Goal: Book appointment/travel/reservation

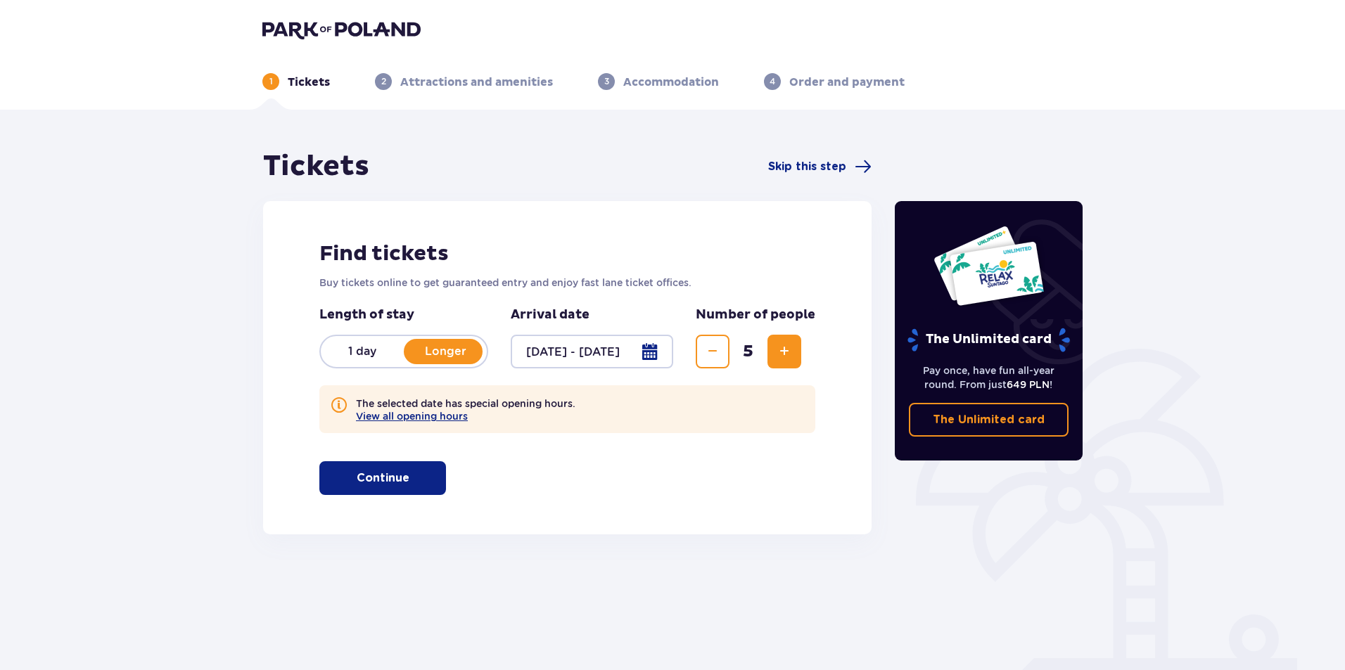
click at [395, 482] on p "Continue" at bounding box center [383, 478] width 53 height 15
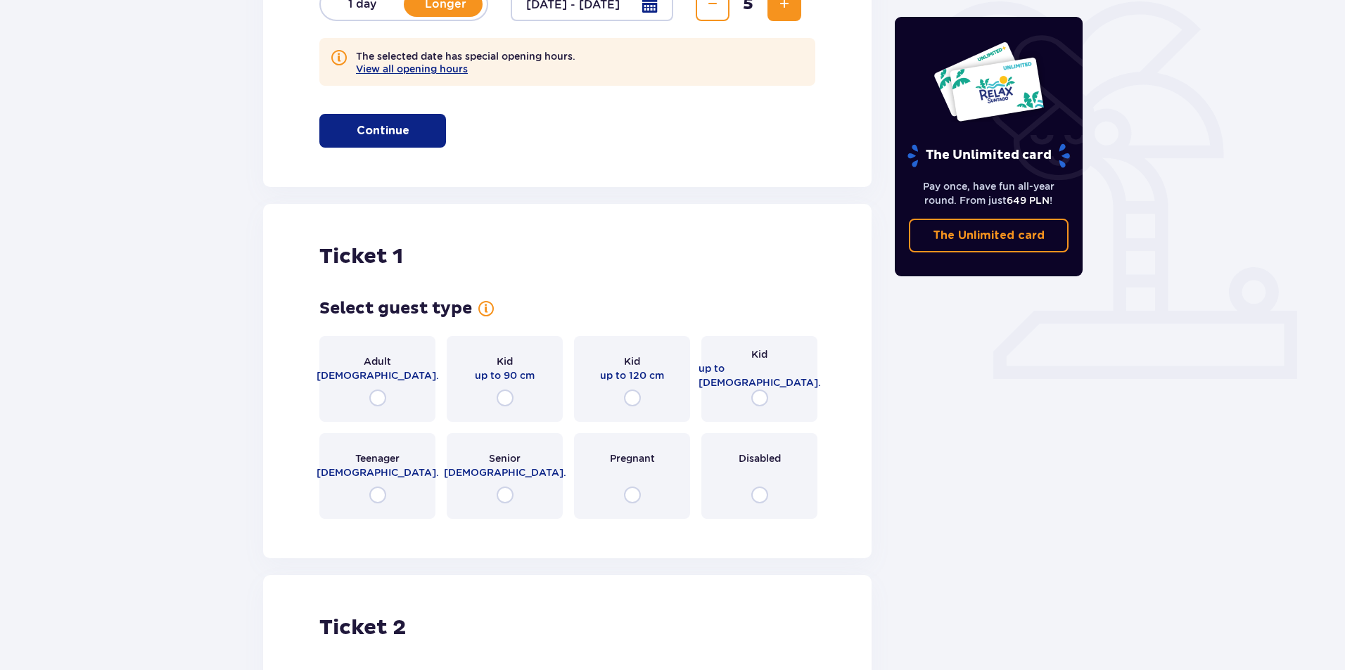
scroll to position [396, 0]
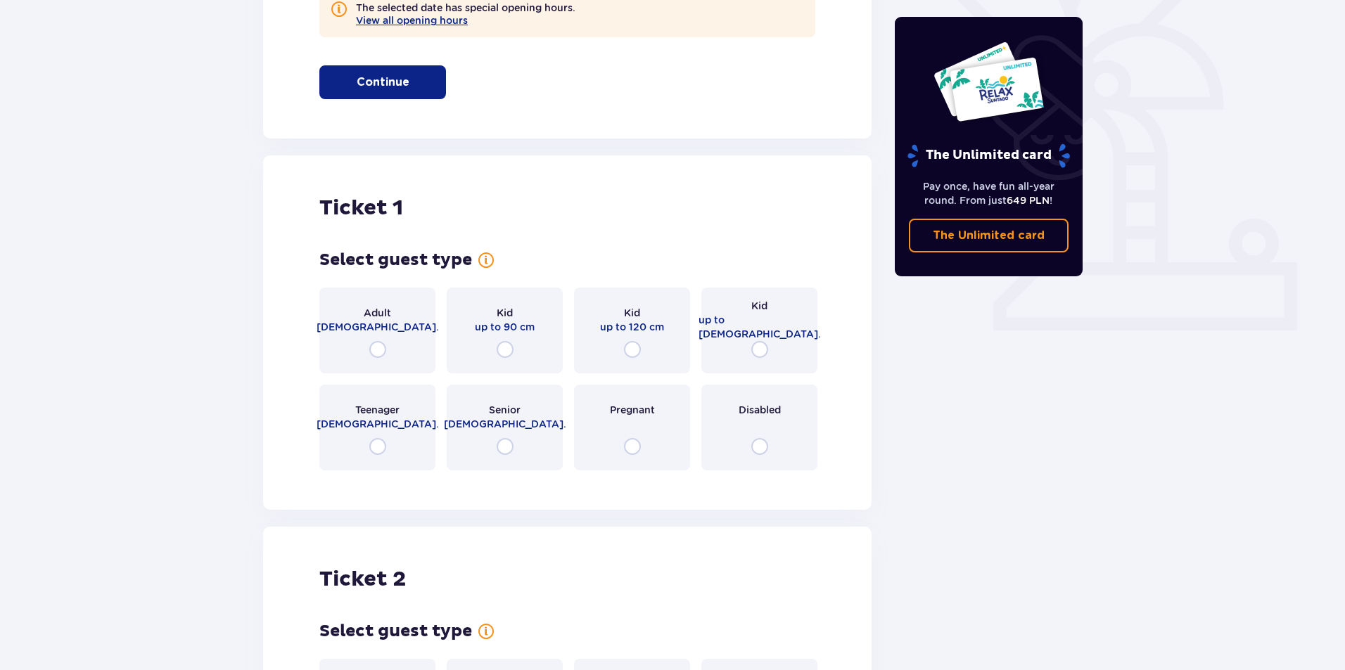
click at [630, 346] on input "radio" at bounding box center [632, 349] width 17 height 17
radio input "true"
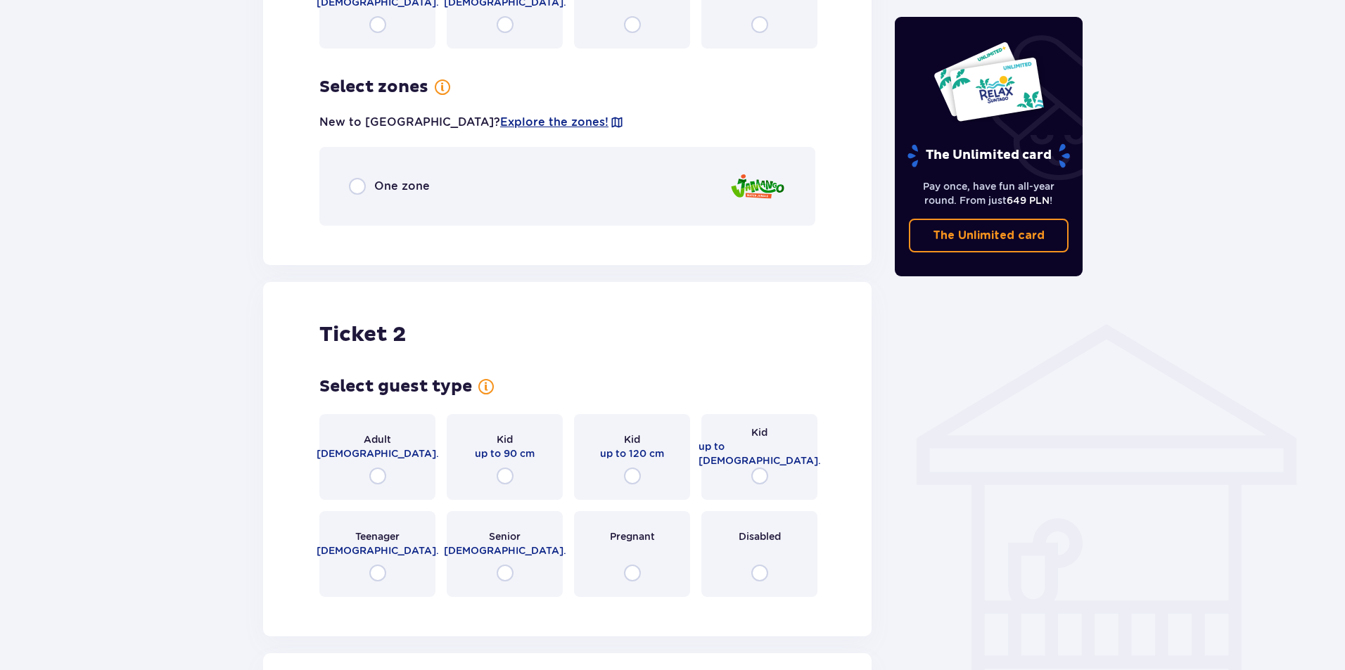
scroll to position [948, 0]
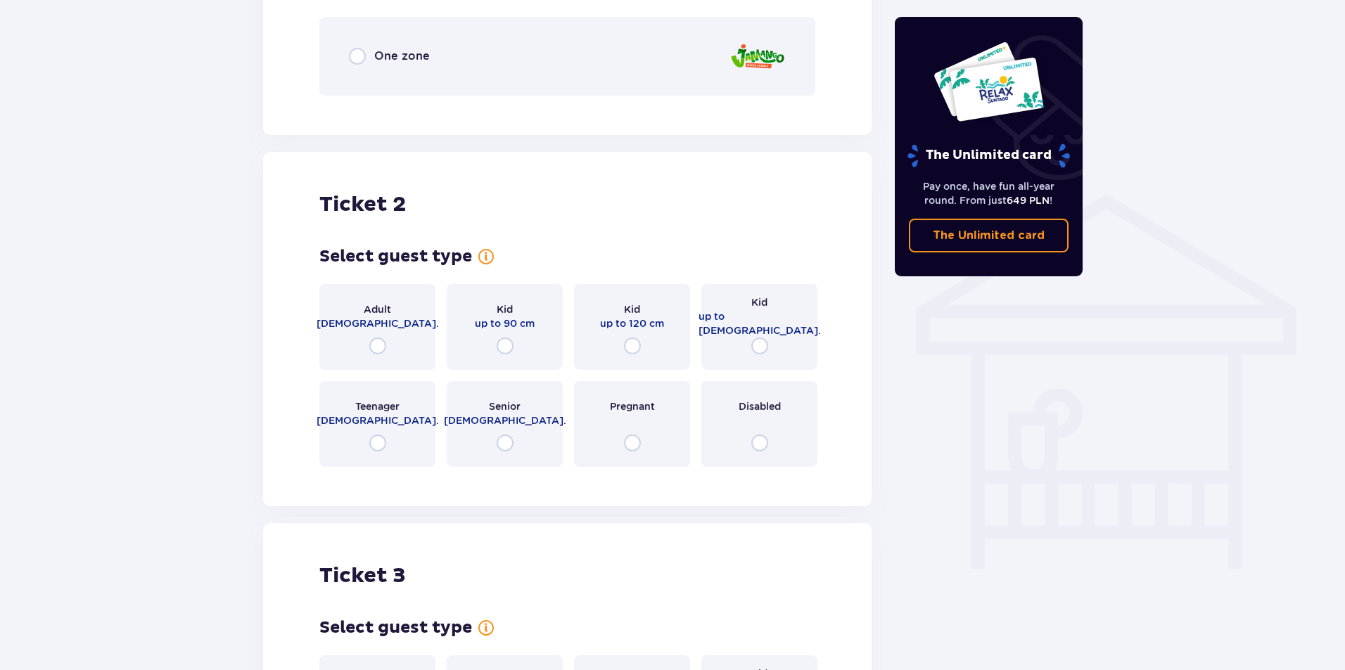
click at [758, 345] on input "radio" at bounding box center [759, 346] width 17 height 17
radio input "true"
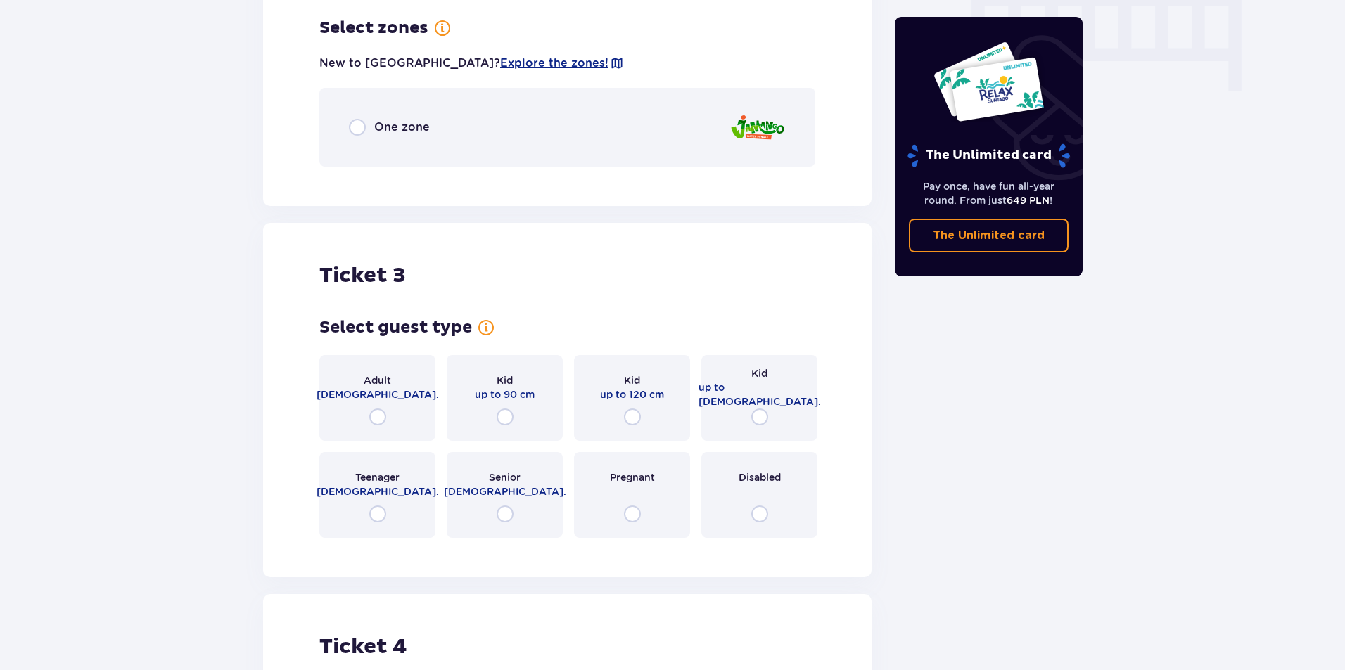
scroll to position [1427, 0]
click at [758, 414] on input "radio" at bounding box center [759, 416] width 17 height 17
radio input "true"
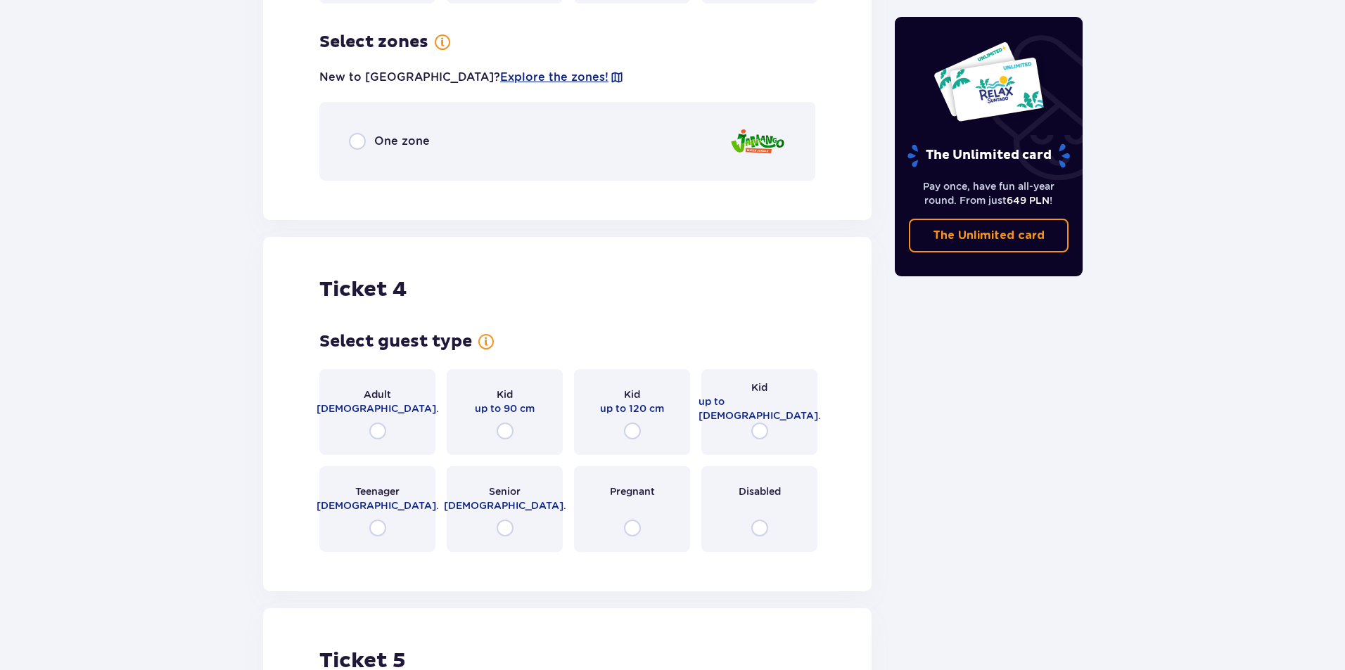
scroll to position [1976, 0]
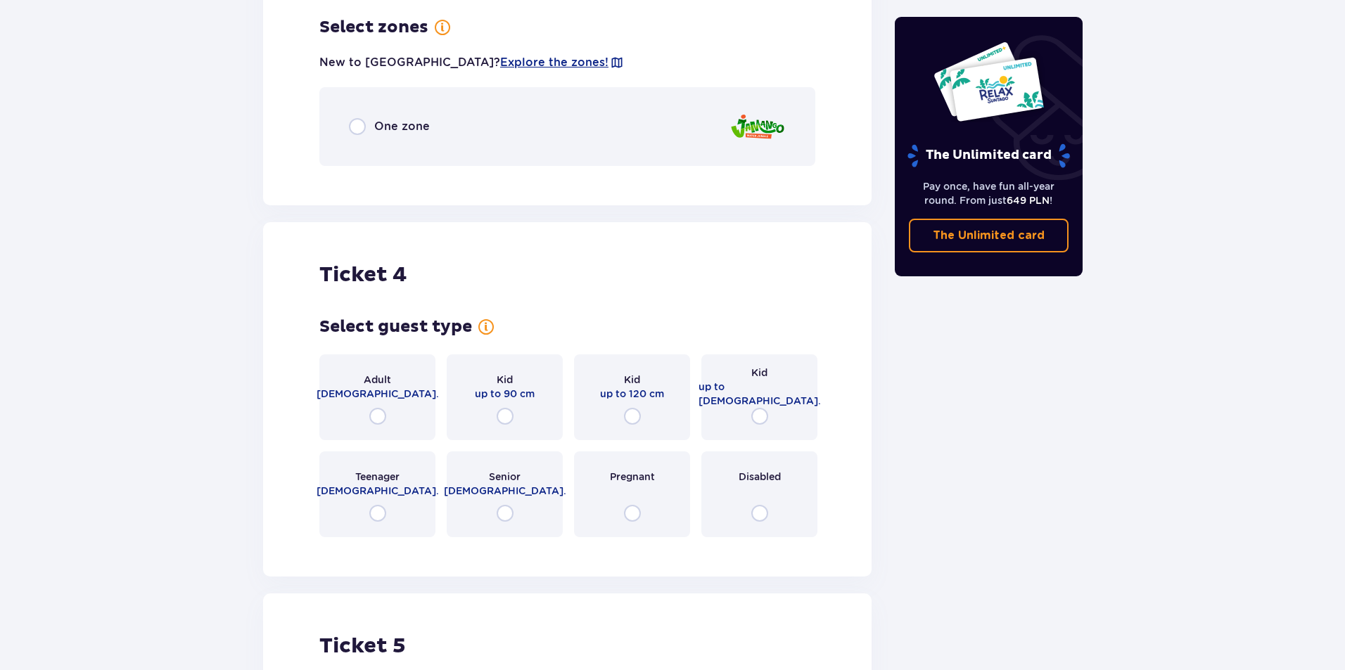
click at [377, 414] on input "radio" at bounding box center [377, 416] width 17 height 17
radio input "true"
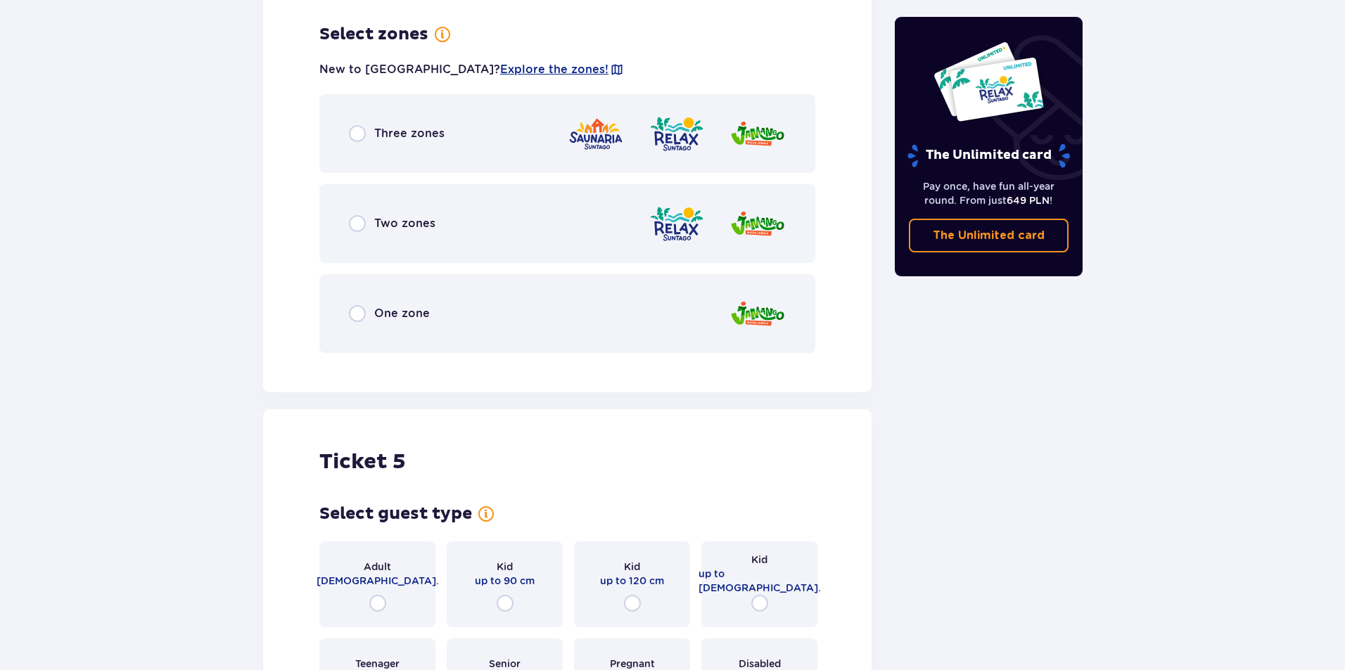
scroll to position [2524, 0]
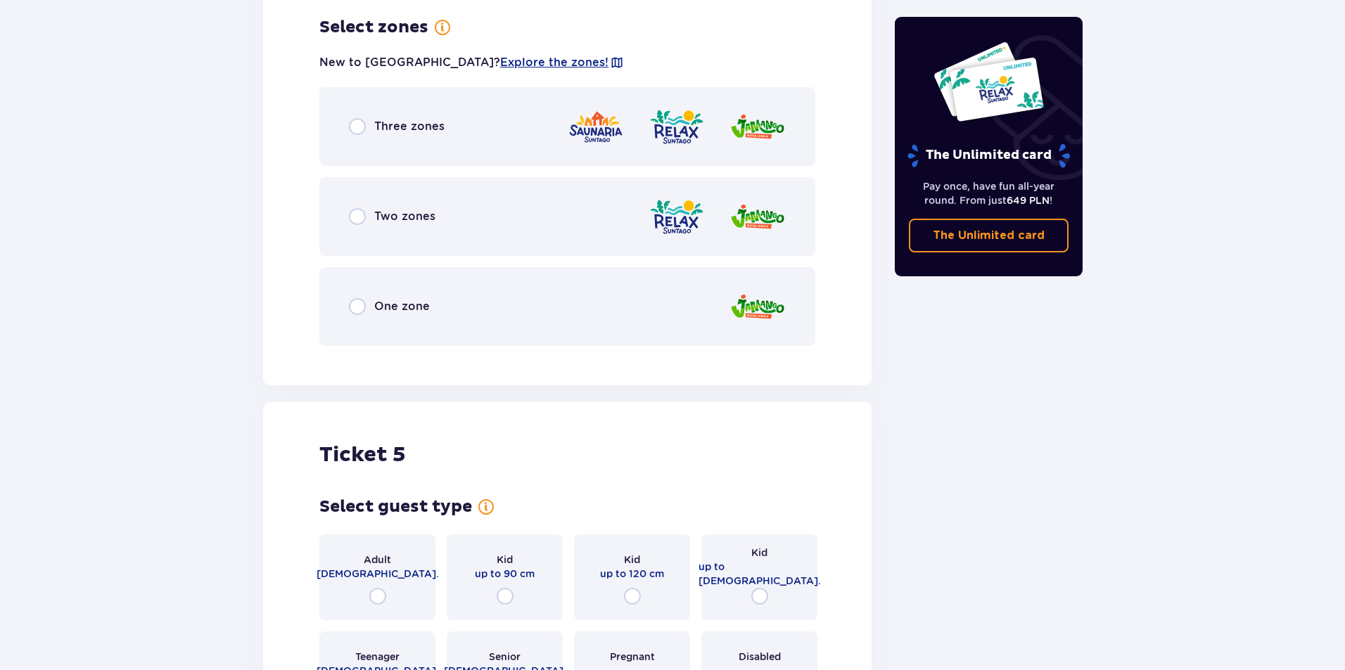
click at [377, 593] on input "radio" at bounding box center [377, 596] width 17 height 17
radio input "true"
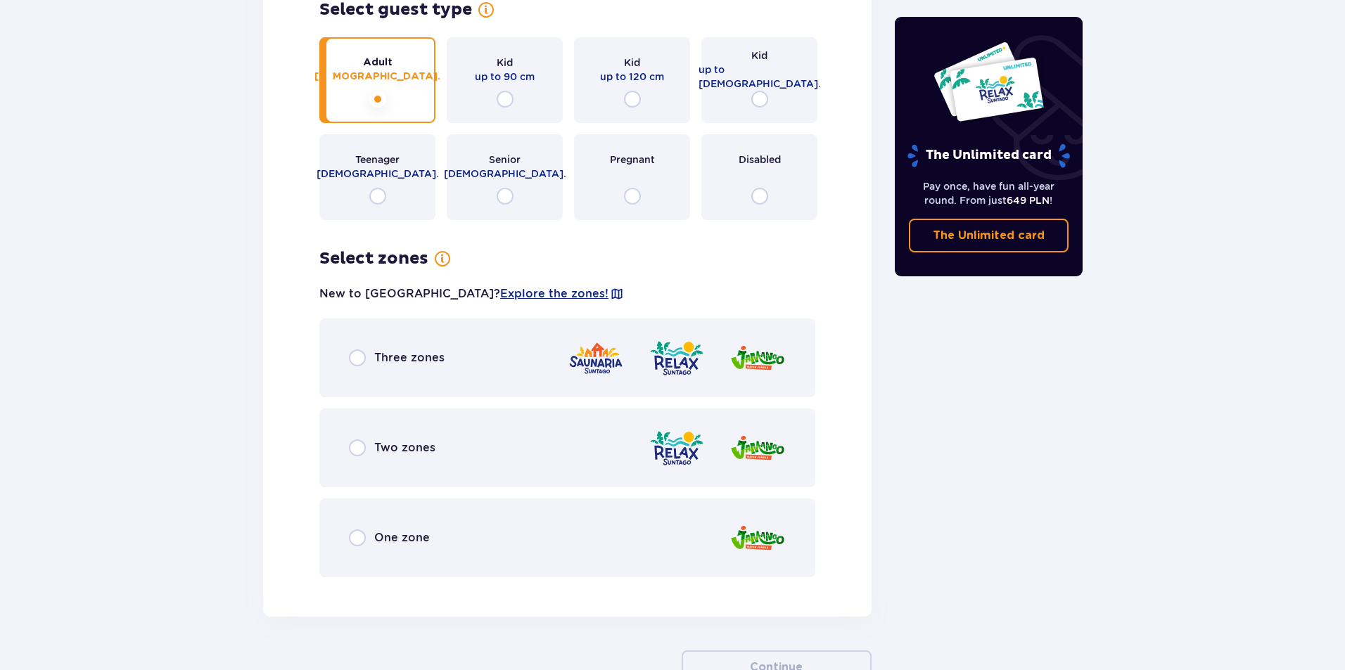
scroll to position [3120, 0]
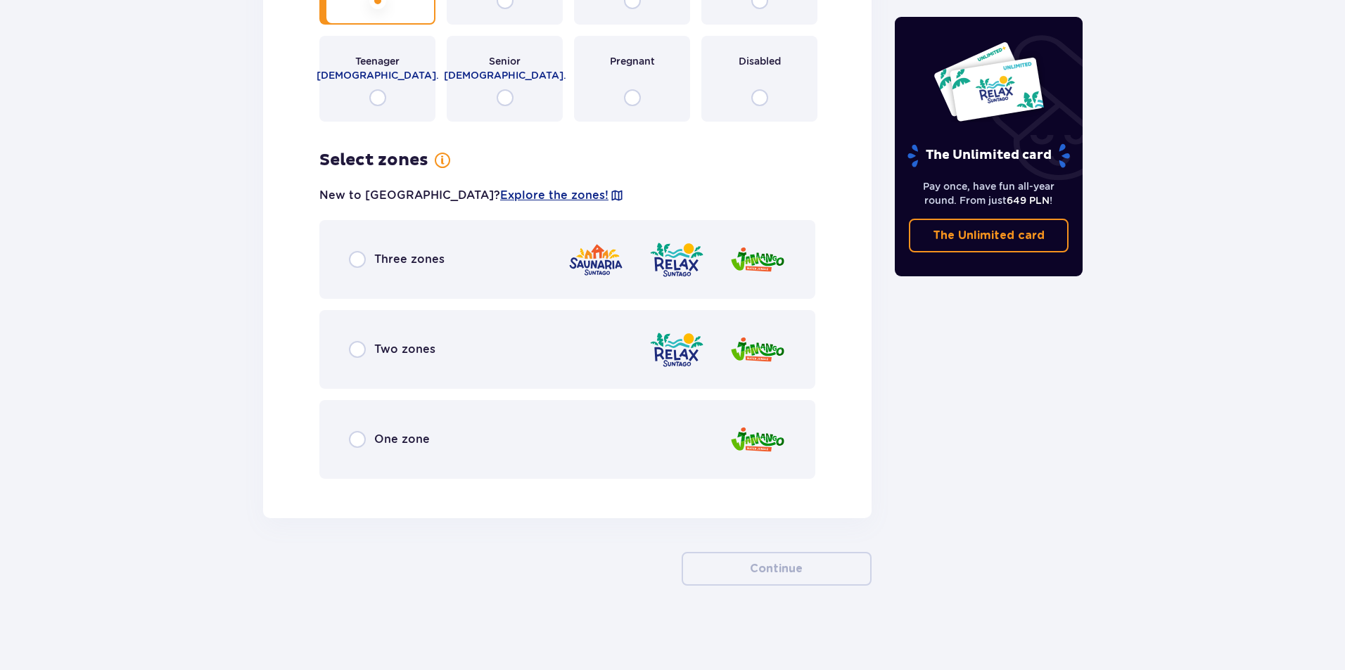
drag, startPoint x: 355, startPoint y: 255, endPoint x: 439, endPoint y: 313, distance: 101.7
click at [356, 255] on input "radio" at bounding box center [357, 259] width 17 height 17
radio input "true"
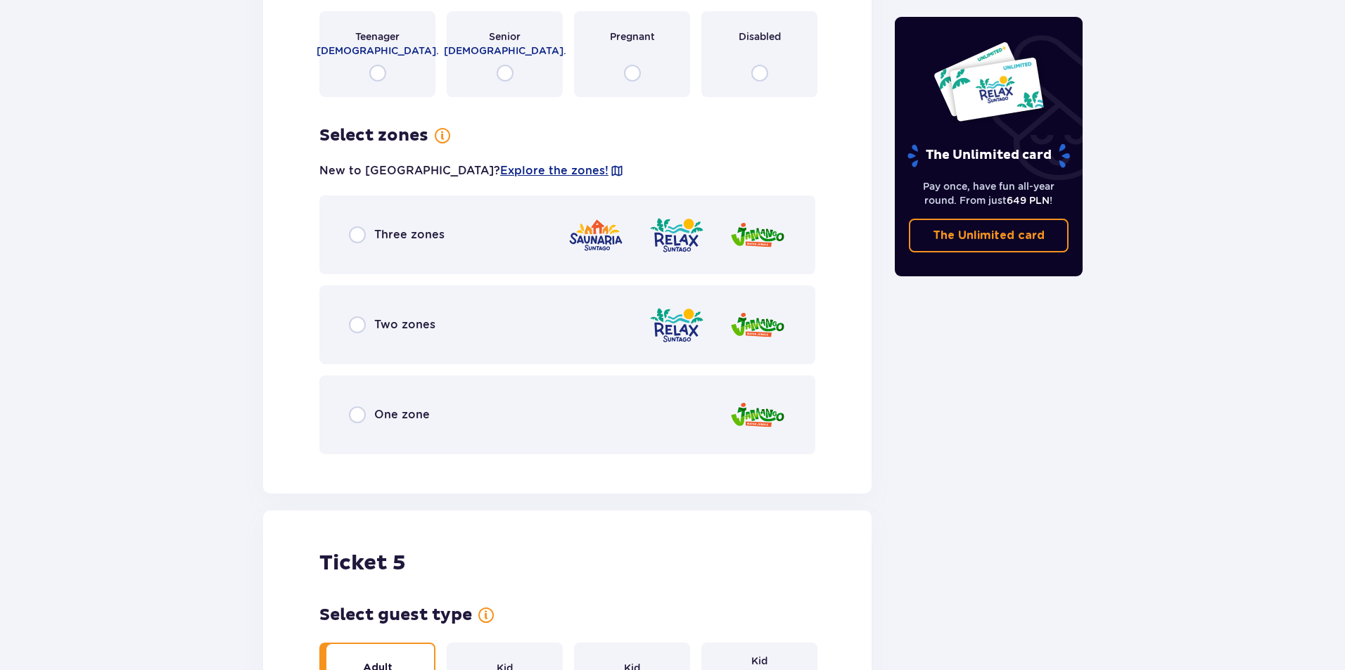
scroll to position [2412, 0]
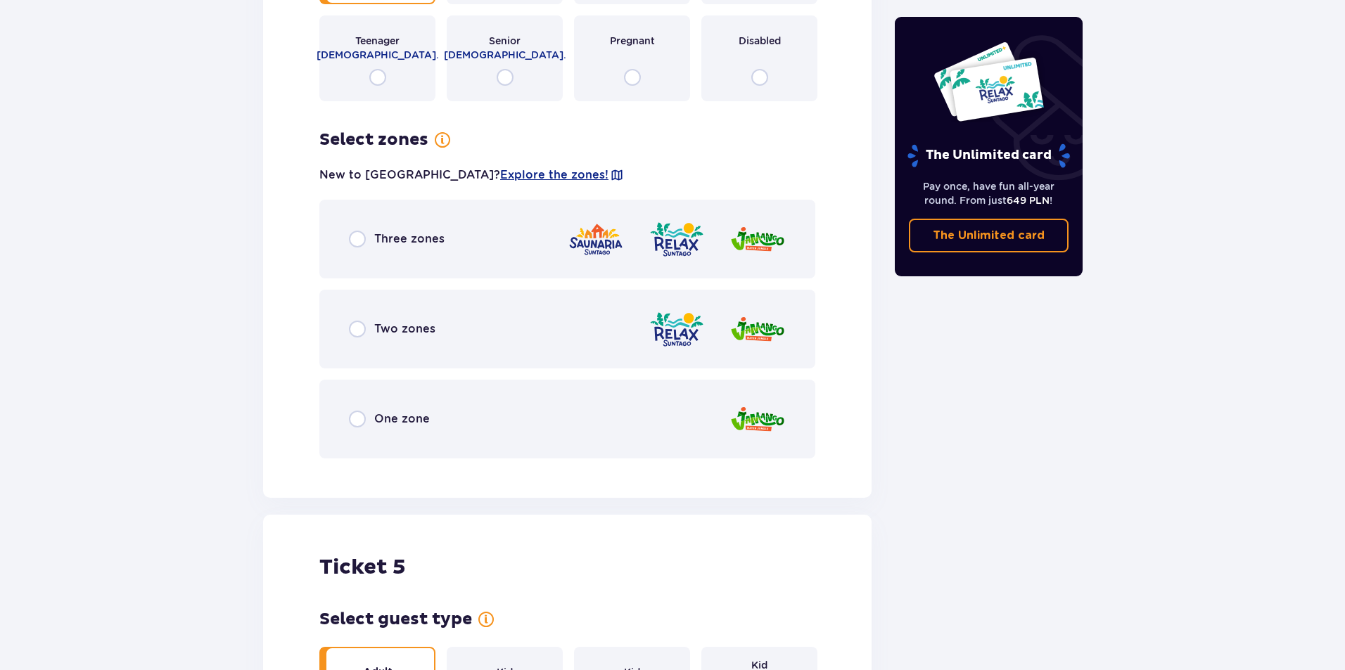
click at [353, 234] on input "radio" at bounding box center [357, 239] width 17 height 17
radio input "true"
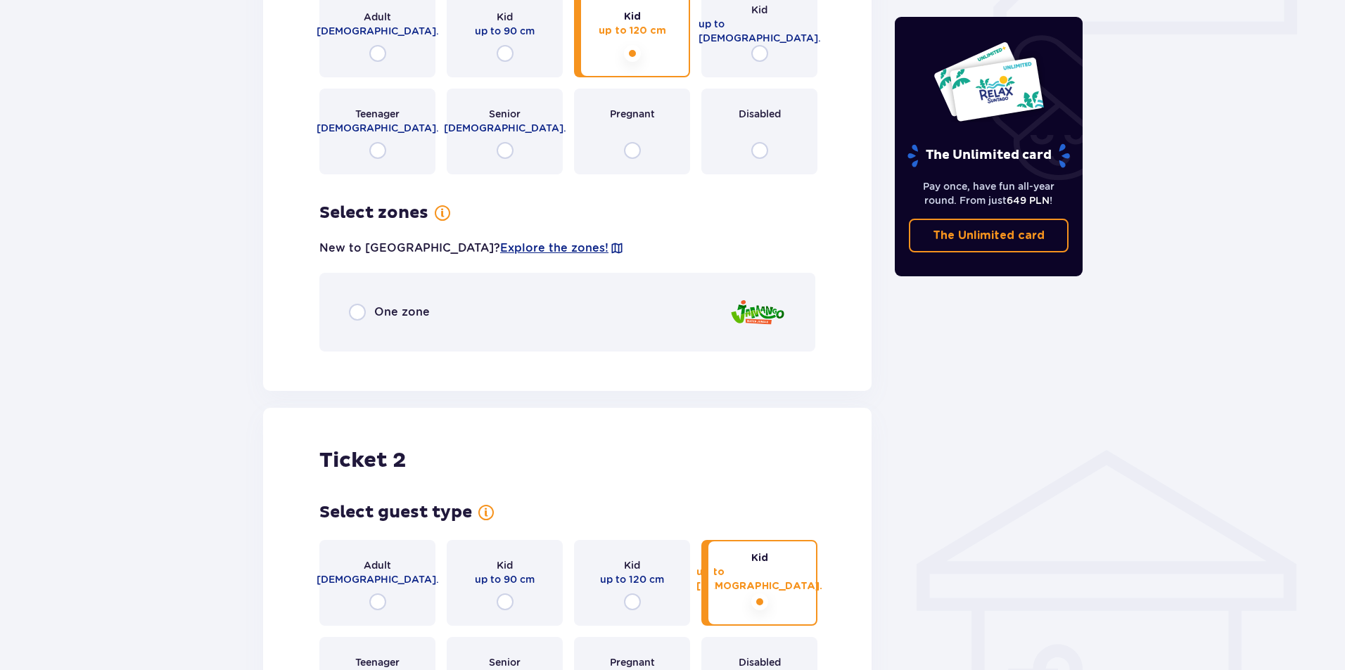
scroll to position [694, 0]
click at [357, 310] on input "radio" at bounding box center [357, 310] width 17 height 17
radio input "true"
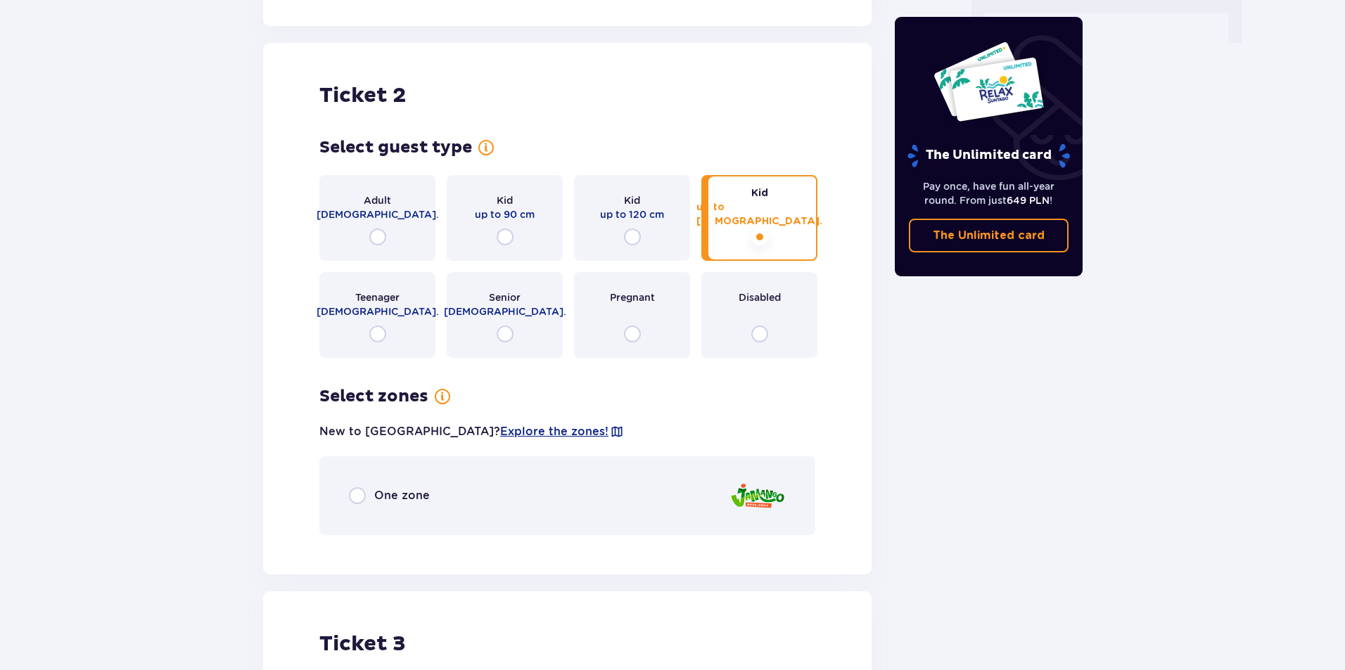
scroll to position [1477, 0]
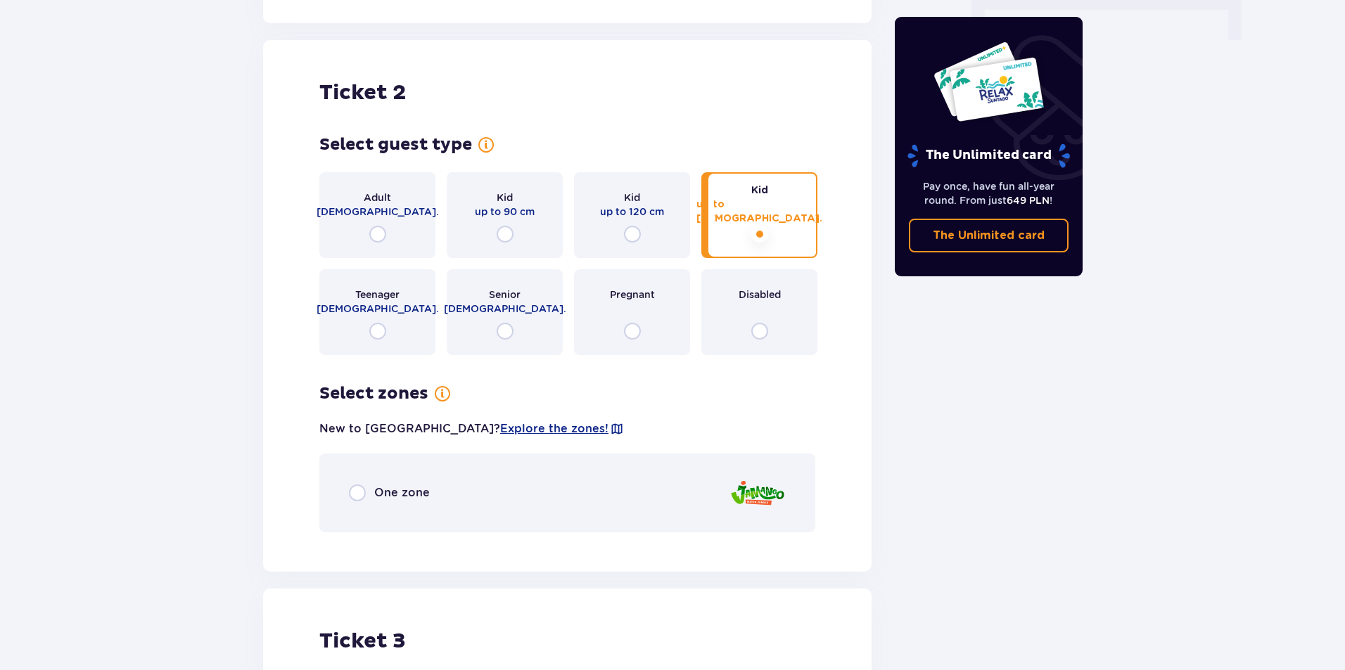
click at [357, 493] on input "radio" at bounding box center [357, 493] width 17 height 17
radio input "true"
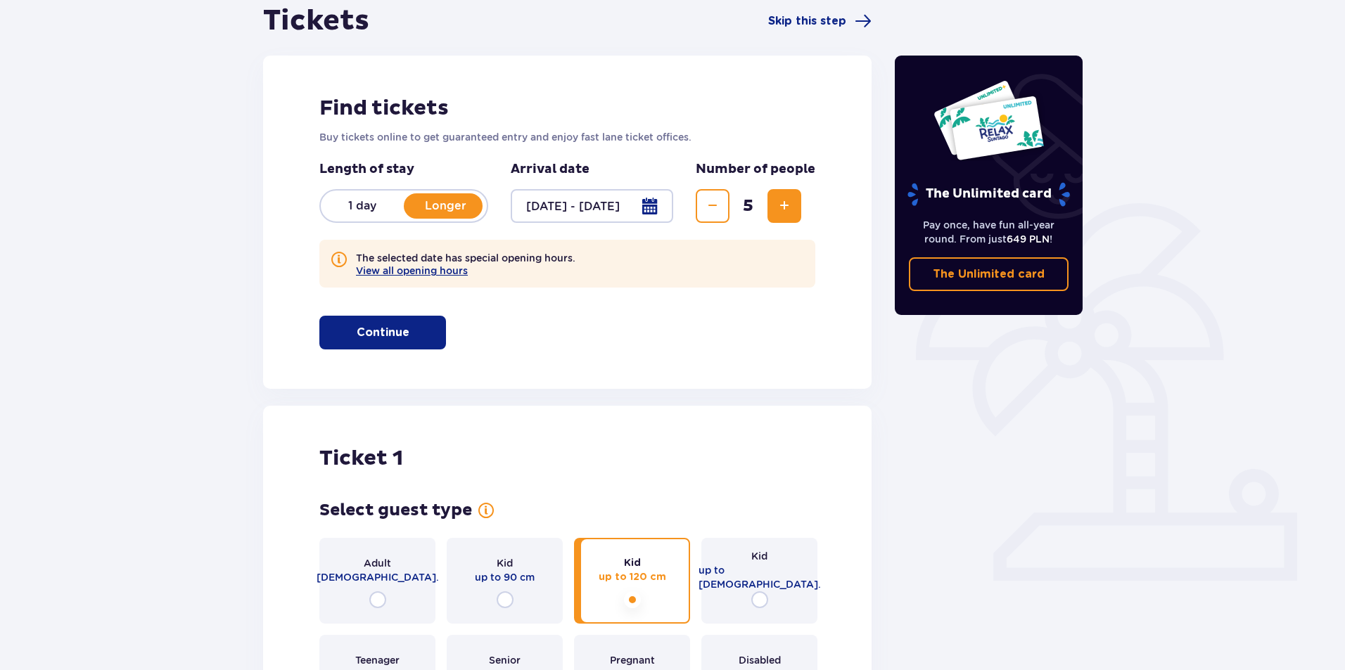
scroll to position [0, 0]
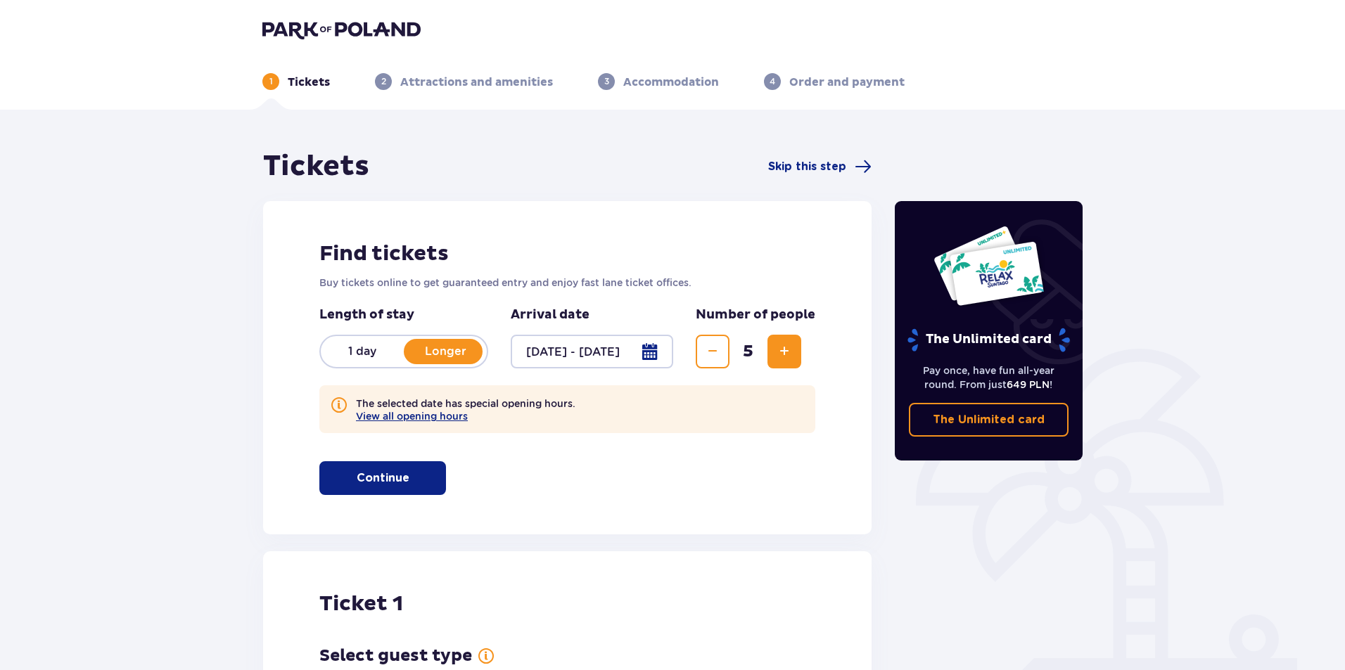
click at [425, 470] on button "Continue" at bounding box center [382, 479] width 127 height 34
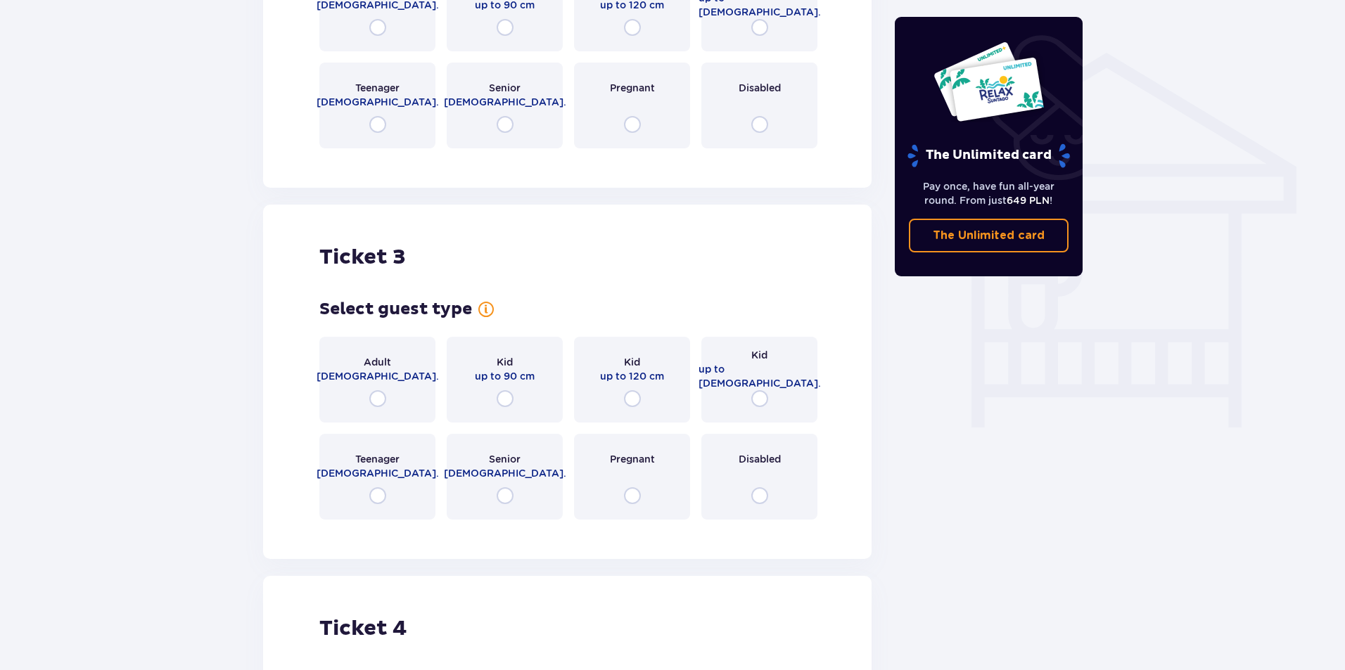
scroll to position [1168, 0]
